Goal: Book appointment/travel/reservation

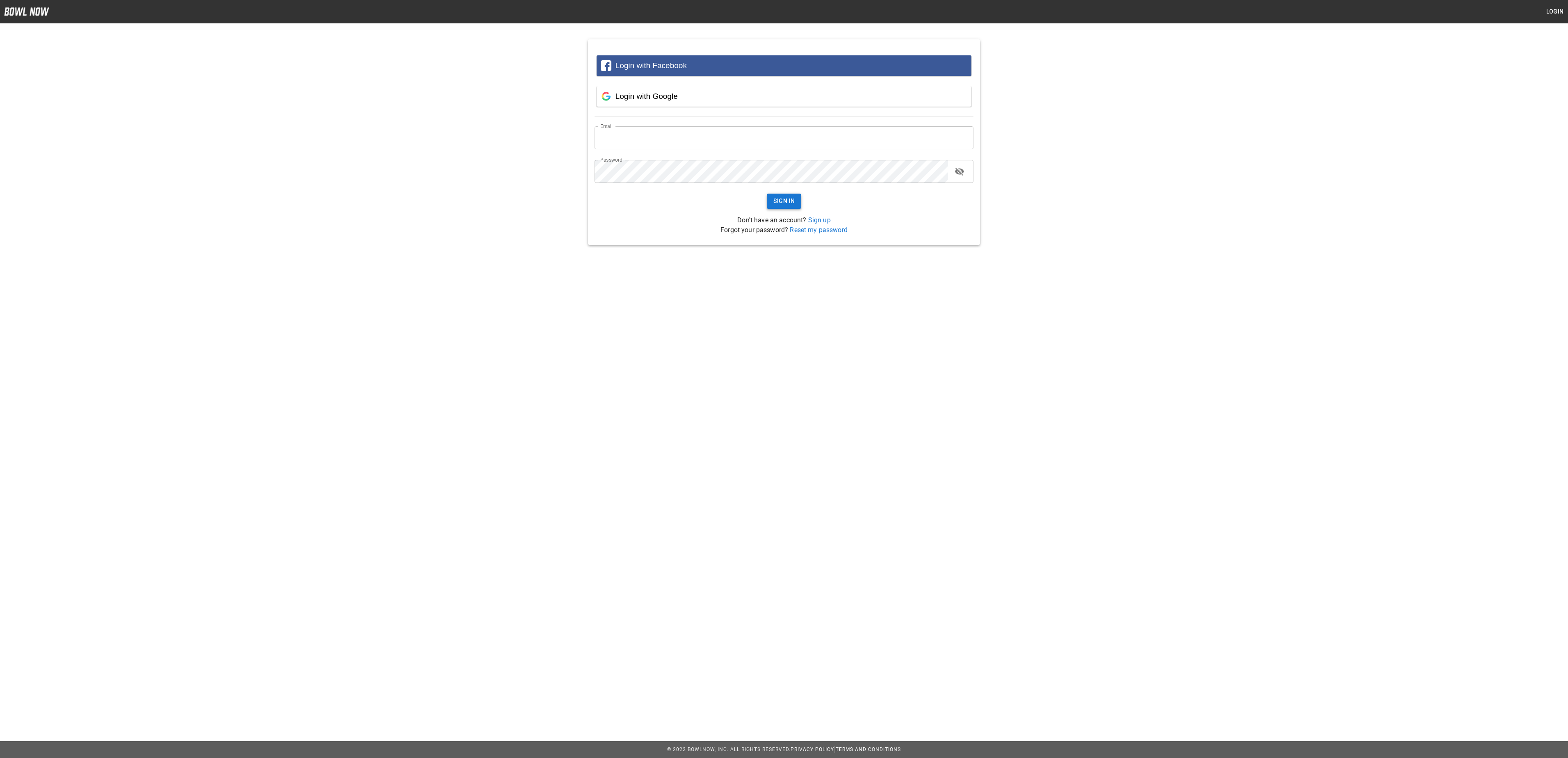
type input "**********"
click at [788, 200] on button "Sign In" at bounding box center [784, 201] width 35 height 15
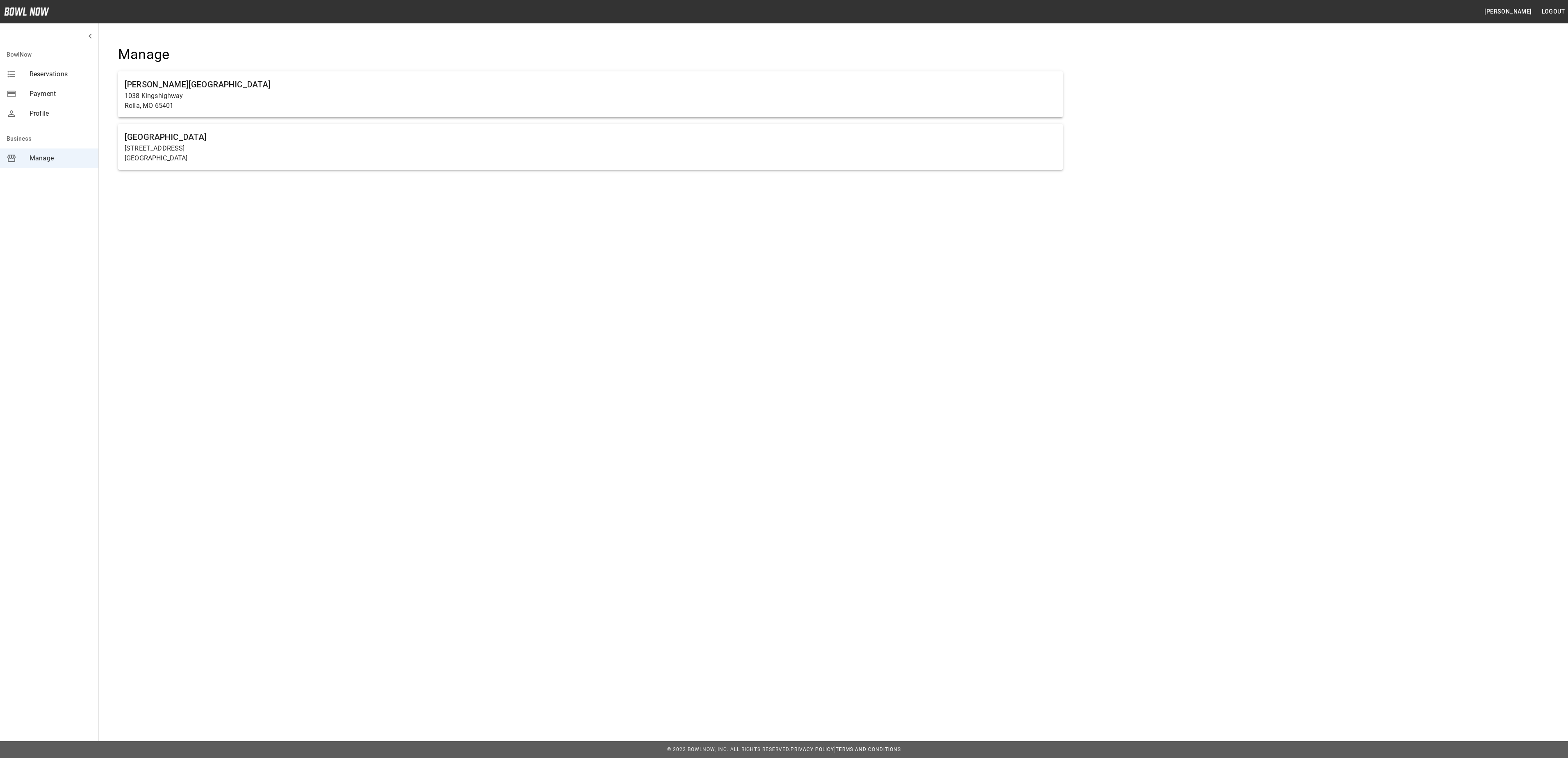
drag, startPoint x: 227, startPoint y: 95, endPoint x: 267, endPoint y: 118, distance: 46.1
click at [227, 96] on p "1038 Kingshighway" at bounding box center [590, 96] width 932 height 10
